Goal: Book appointment/travel/reservation

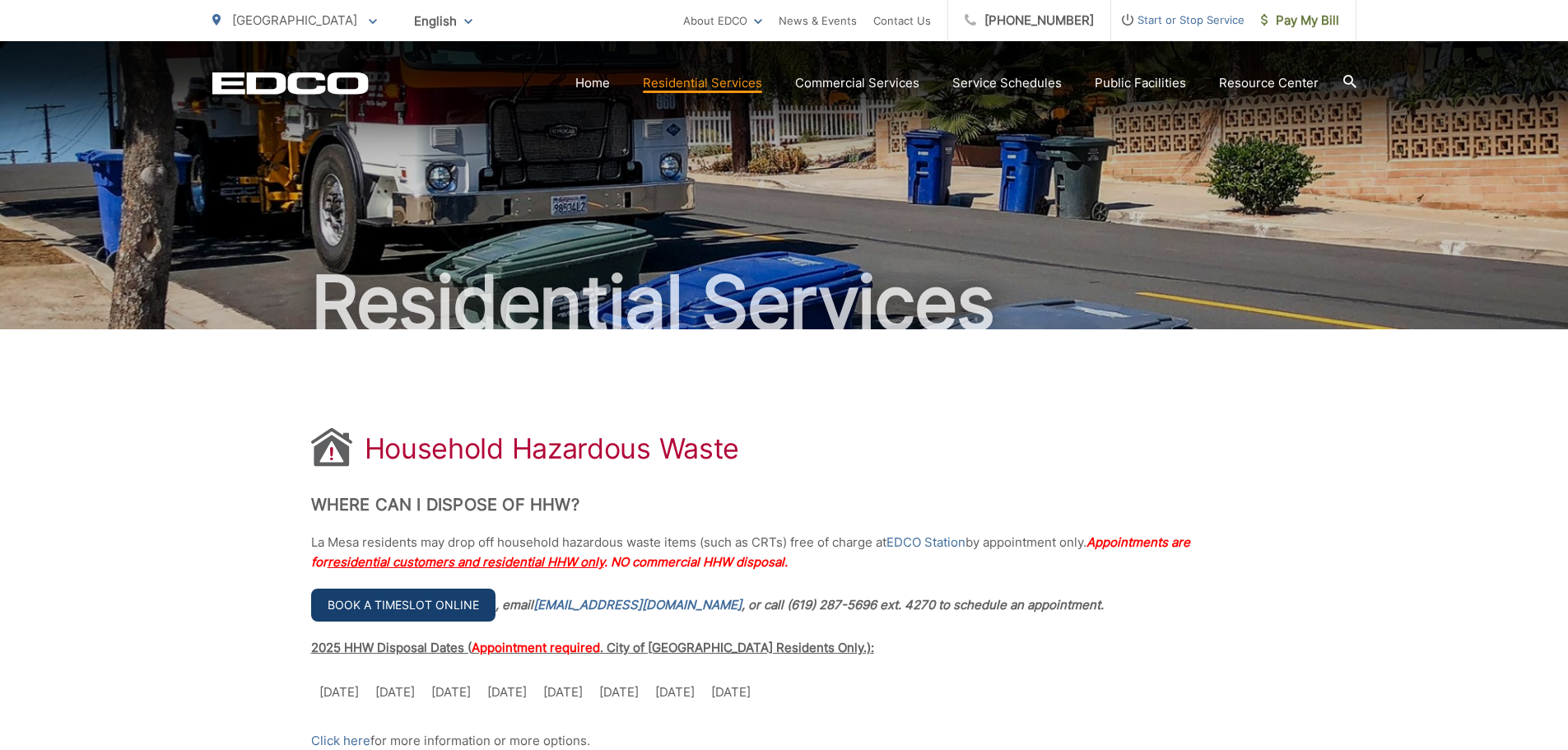
click at [451, 601] on link "Book a timeslot online" at bounding box center [403, 604] width 184 height 33
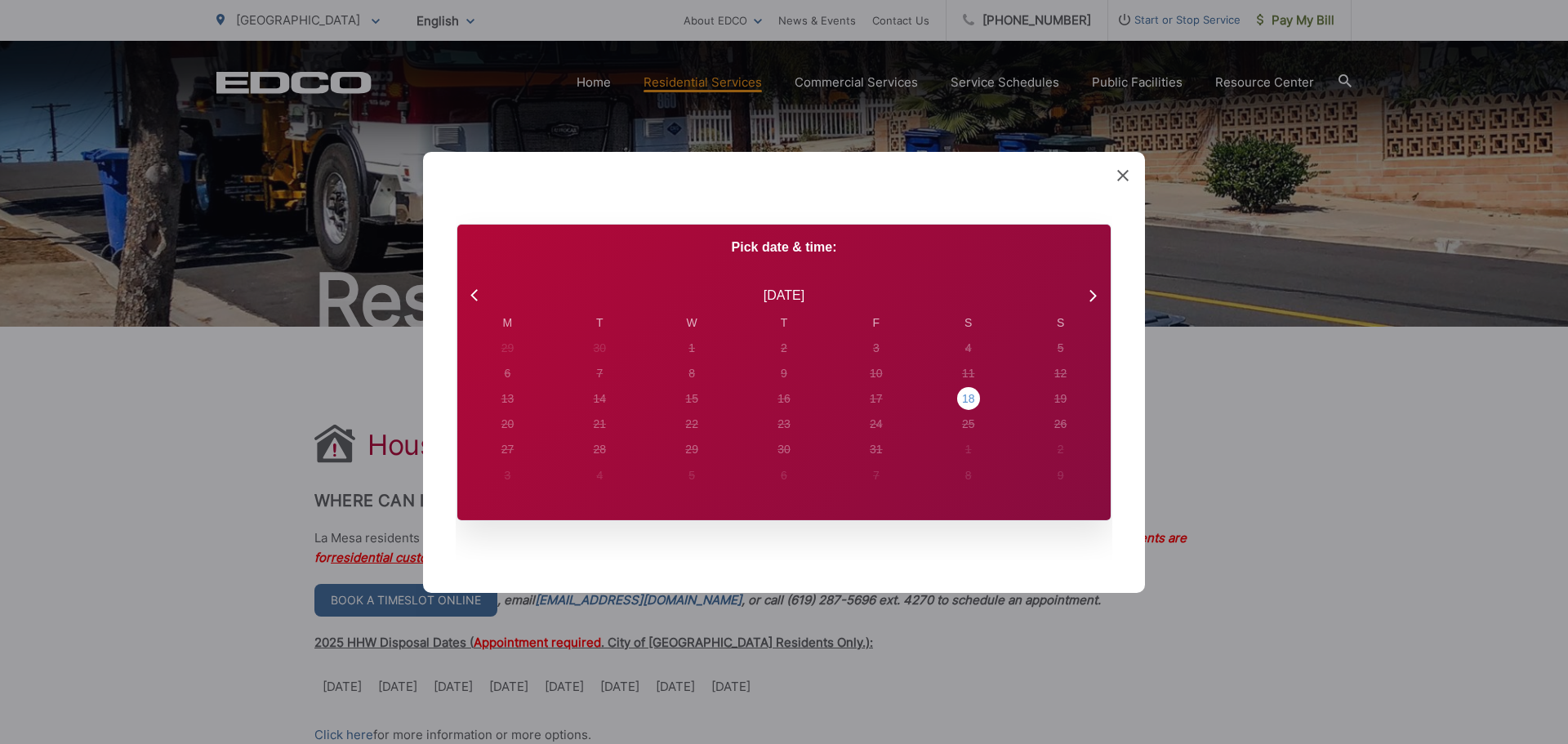
click at [974, 401] on div "18" at bounding box center [968, 398] width 13 height 17
radio input "true"
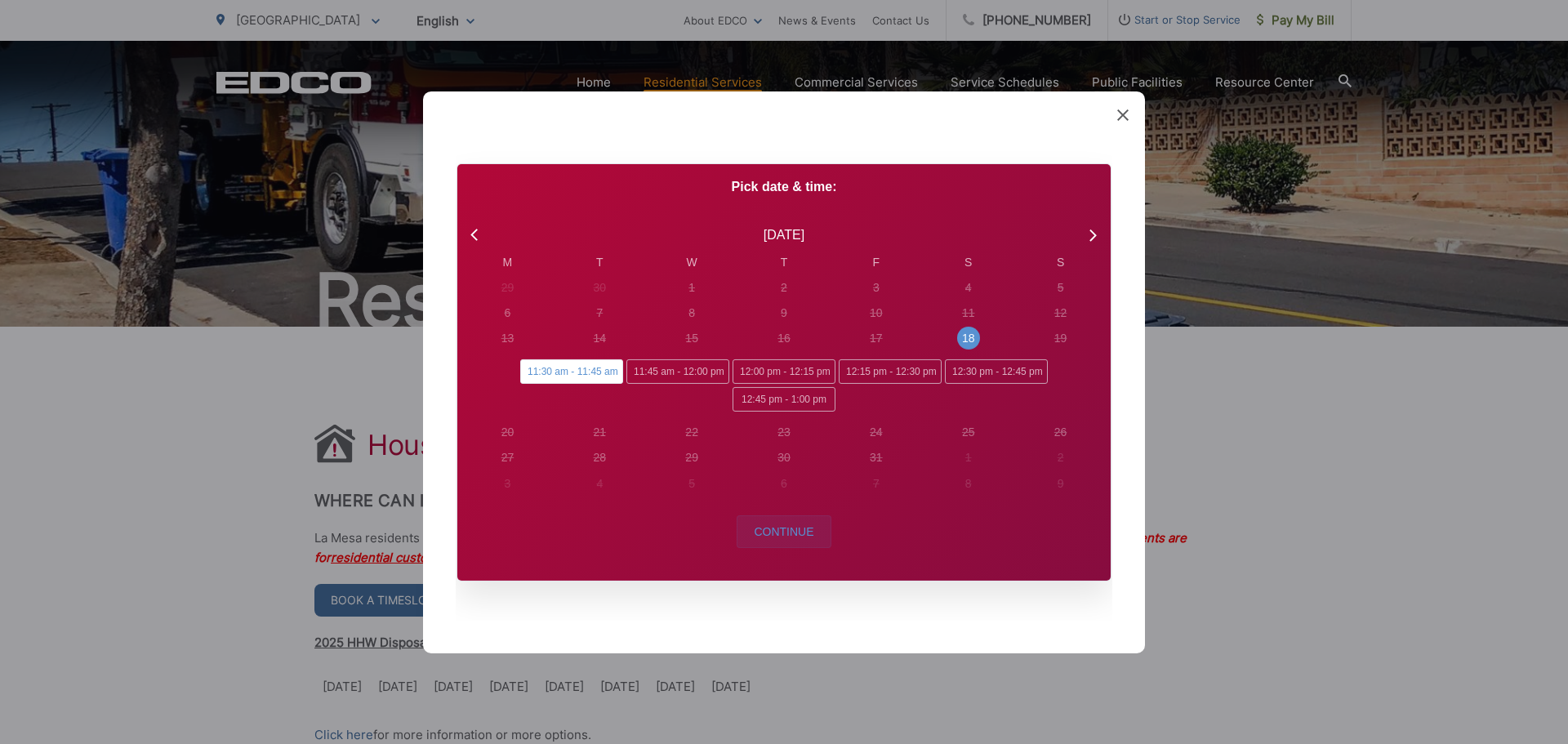
click at [785, 535] on span "Continue" at bounding box center [783, 531] width 59 height 13
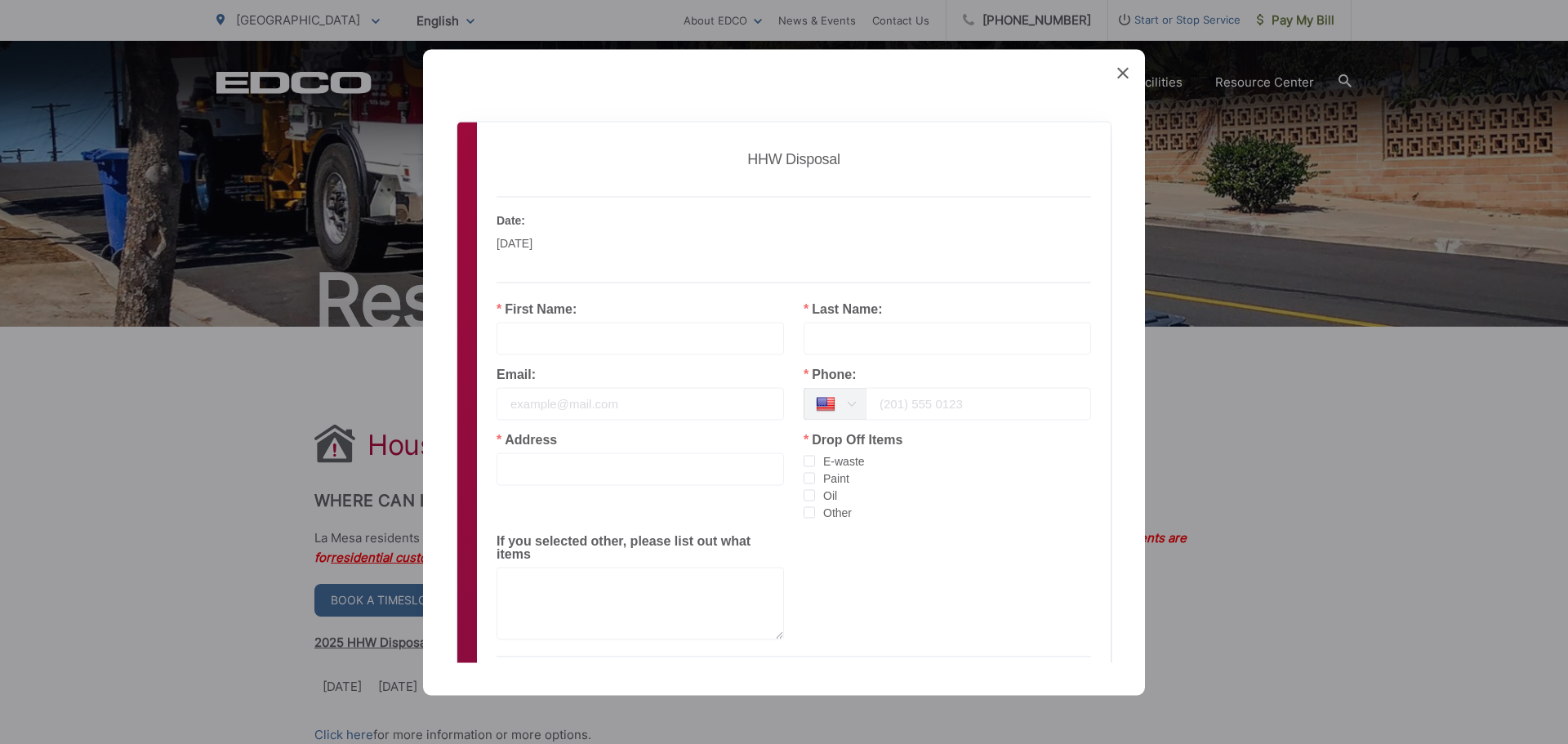
click at [554, 349] on input "text" at bounding box center [640, 338] width 287 height 33
type input "DIVYA"
click at [820, 333] on input "text" at bounding box center [947, 338] width 287 height 33
type input "CHAKRAVARTHY"
click at [884, 408] on input "tel" at bounding box center [978, 403] width 225 height 33
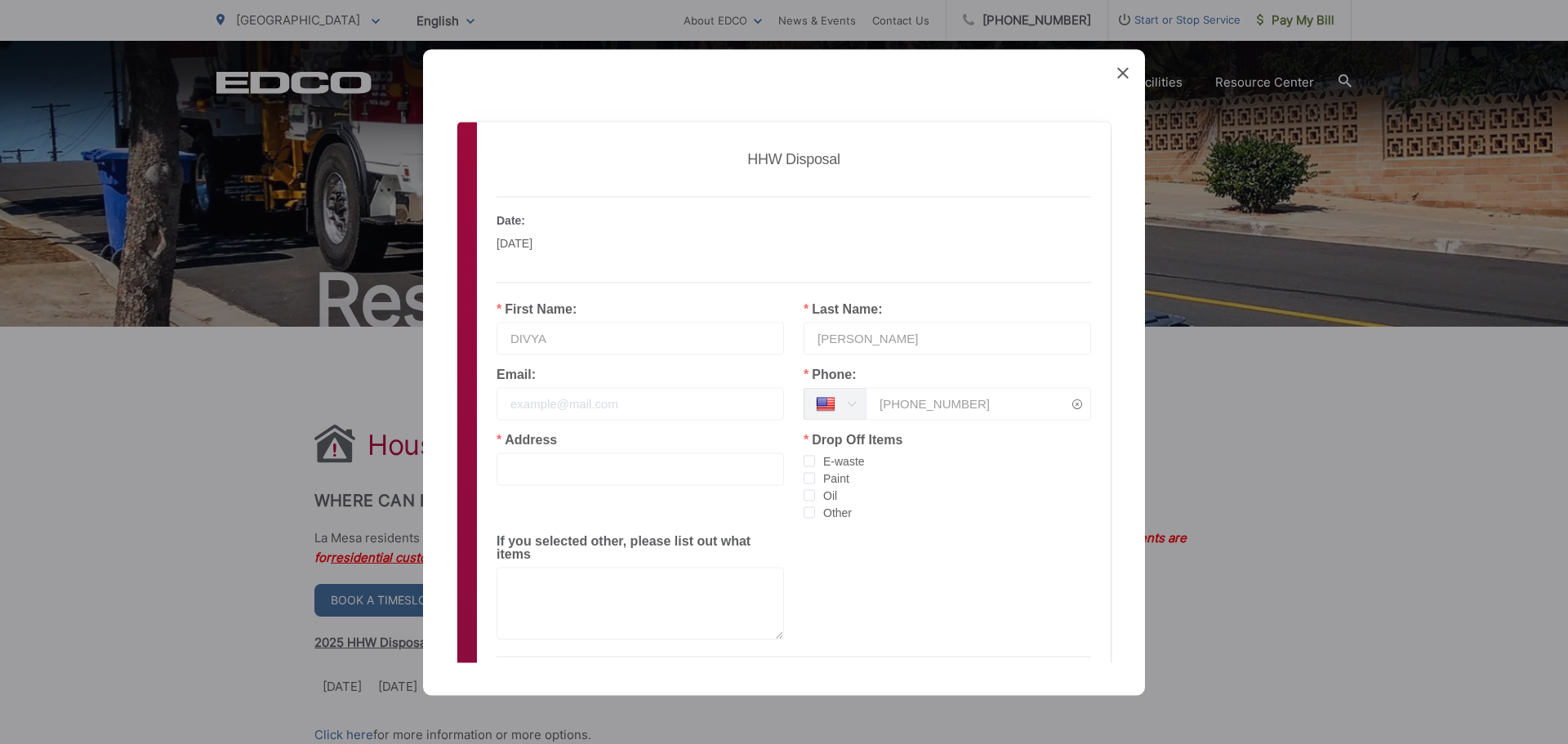
type input "210-859-1760"
click at [545, 469] on input "text" at bounding box center [640, 468] width 287 height 33
type input "3875 SACRAMENTO DR"
click at [804, 480] on span "checkbox-group" at bounding box center [809, 477] width 12 height 12
click at [815, 472] on input "Paint" at bounding box center [815, 472] width 0 height 0
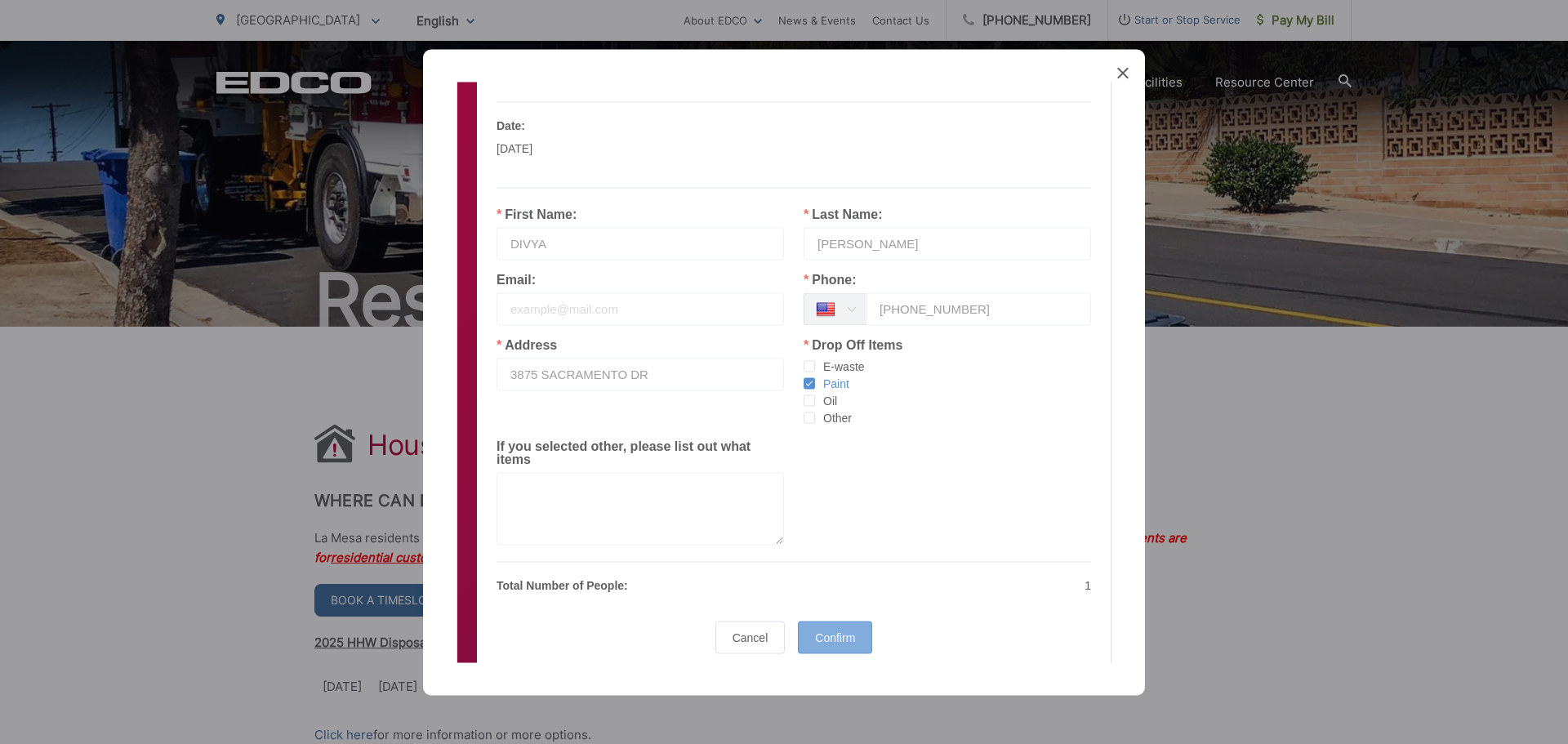
scroll to position [152, 0]
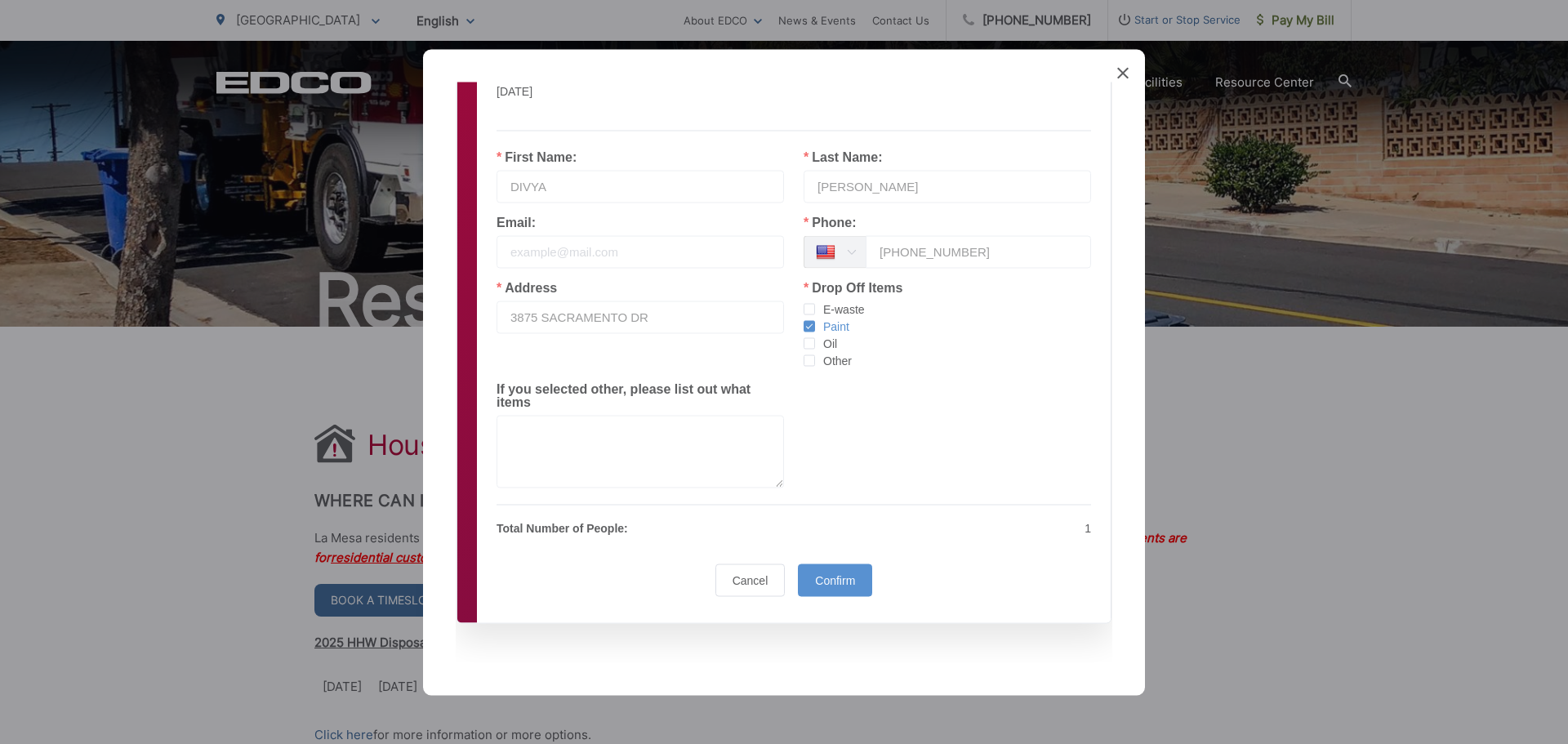
click at [815, 580] on span "Confirm" at bounding box center [835, 579] width 40 height 13
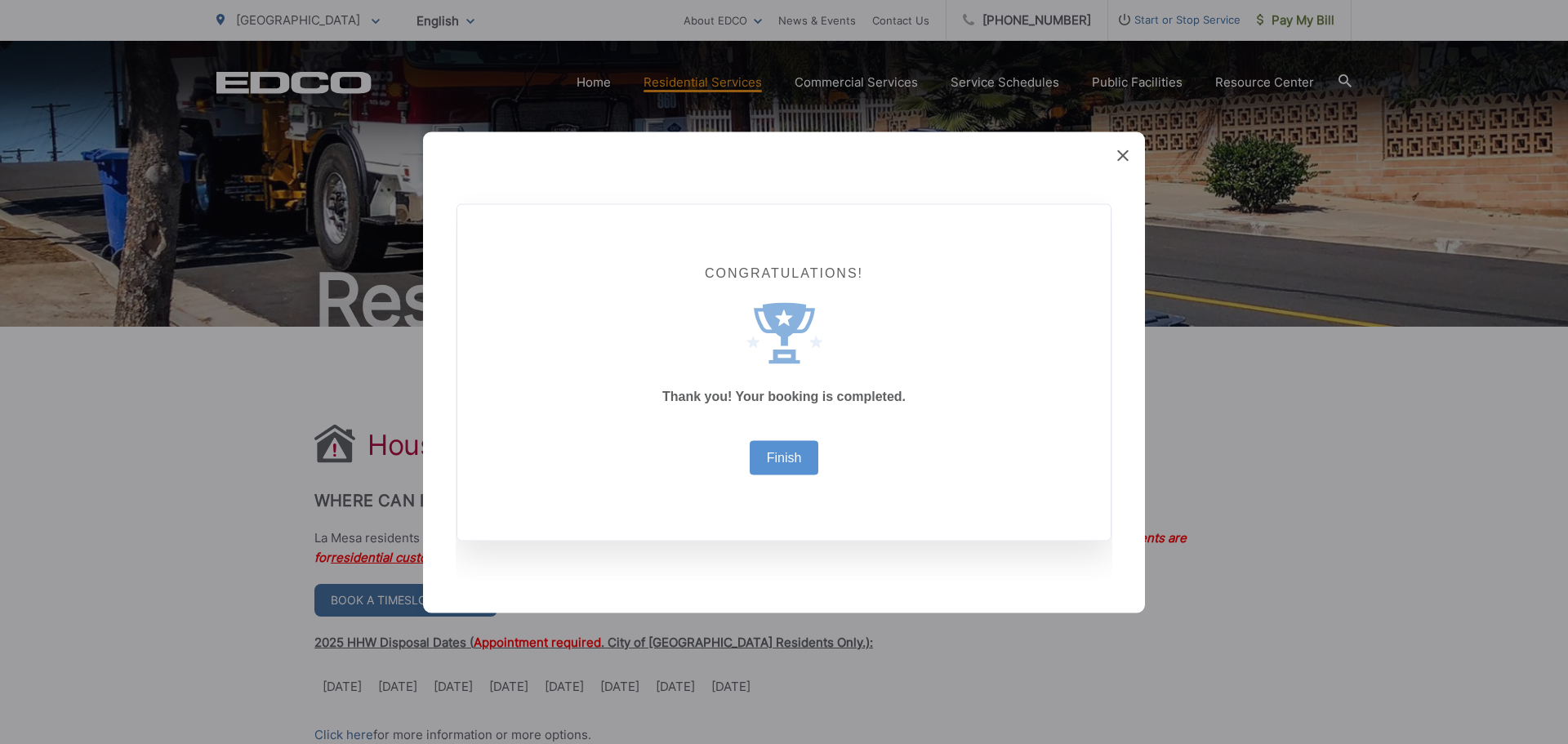
drag, startPoint x: 799, startPoint y: 451, endPoint x: 187, endPoint y: 316, distance: 626.7
click at [788, 454] on link "Finish" at bounding box center [785, 457] width 35 height 13
